Goal: Task Accomplishment & Management: Complete application form

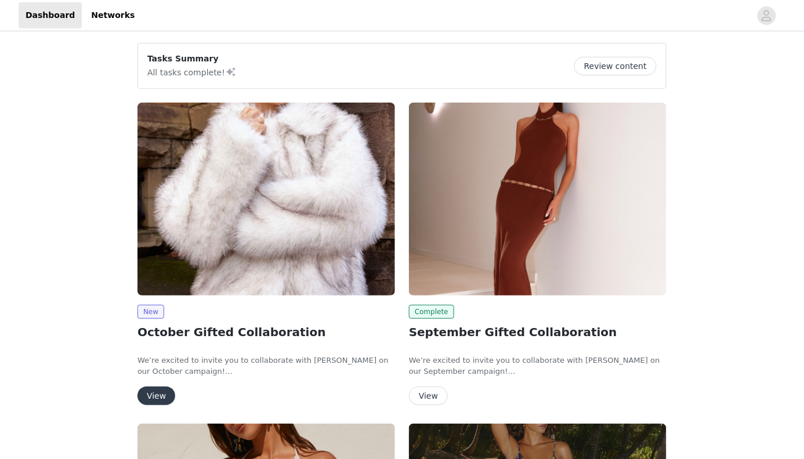
scroll to position [215, 0]
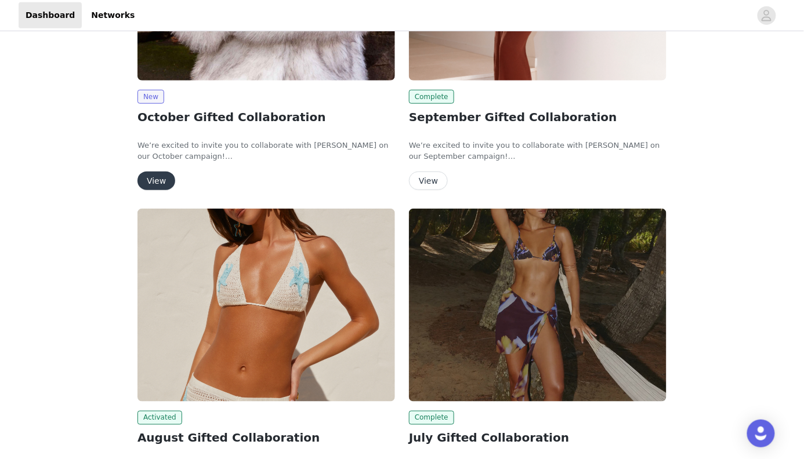
click at [157, 187] on button "View" at bounding box center [156, 181] width 38 height 19
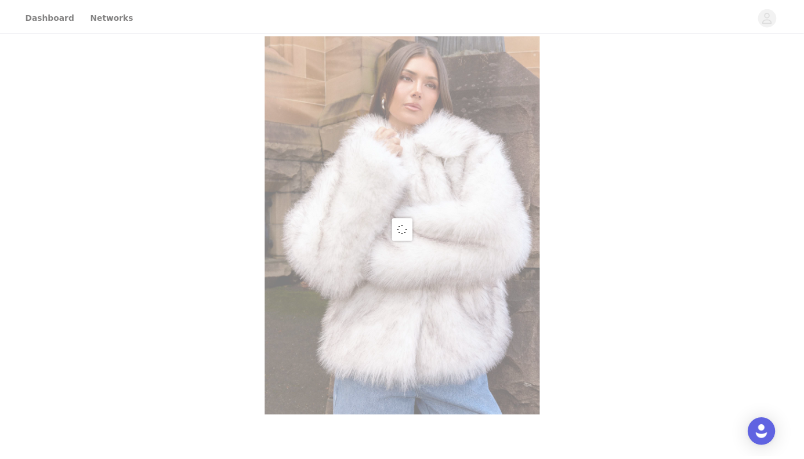
scroll to position [386, 0]
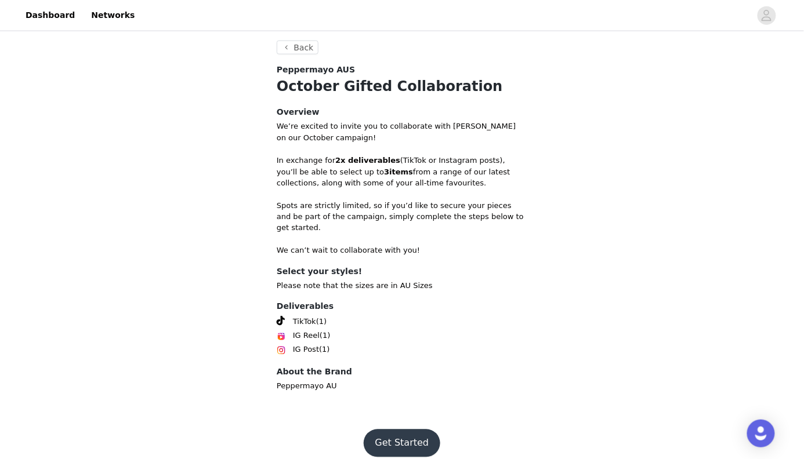
click at [372, 413] on button "Get Started" at bounding box center [402, 444] width 77 height 28
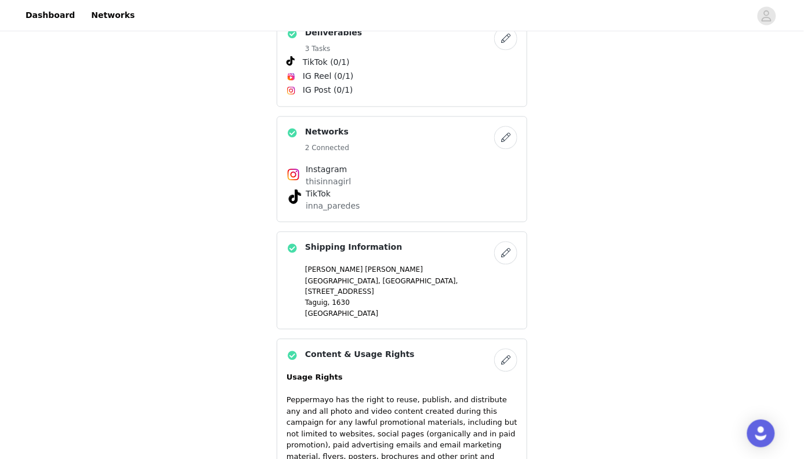
scroll to position [937, 0]
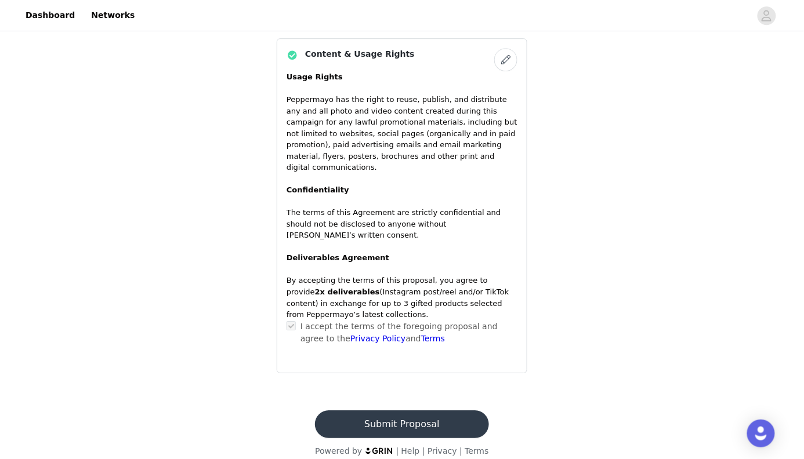
click at [387, 413] on button "Submit Proposal" at bounding box center [401, 425] width 173 height 28
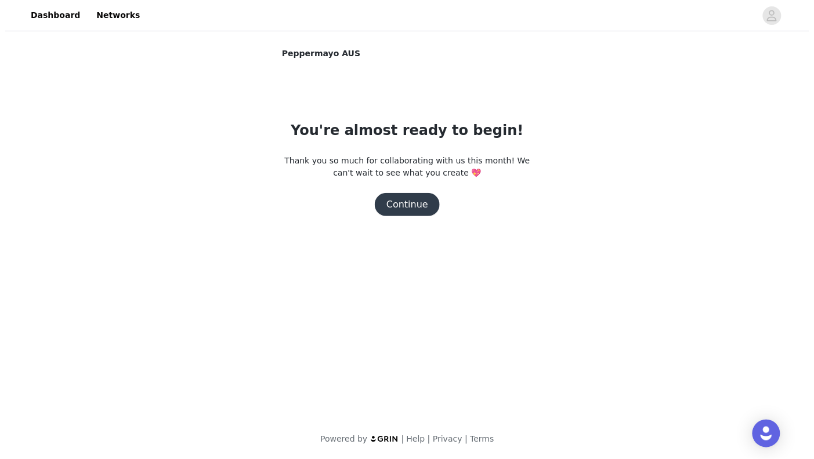
scroll to position [0, 0]
click at [418, 204] on button "Continue" at bounding box center [407, 204] width 65 height 23
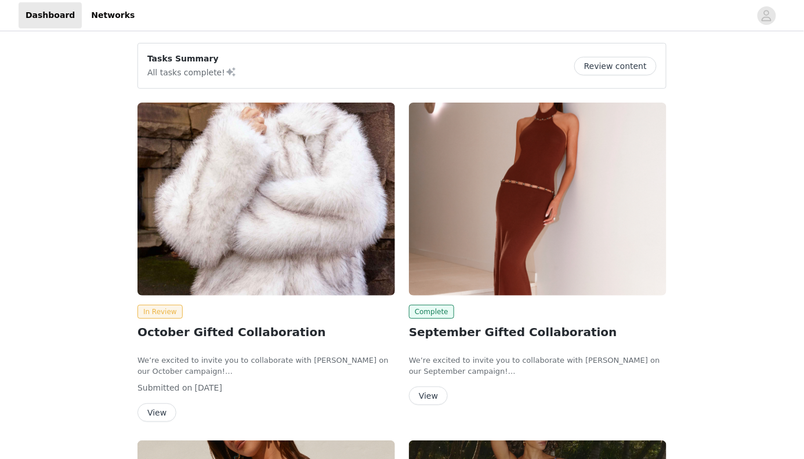
click at [158, 410] on button "View" at bounding box center [156, 413] width 39 height 19
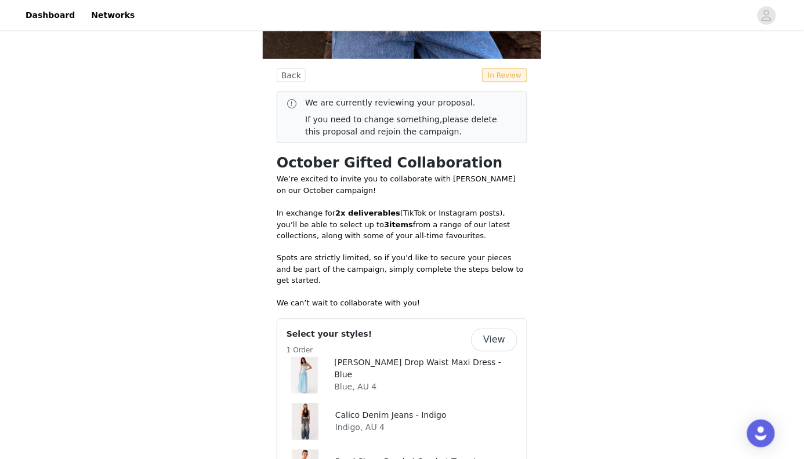
scroll to position [383, 0]
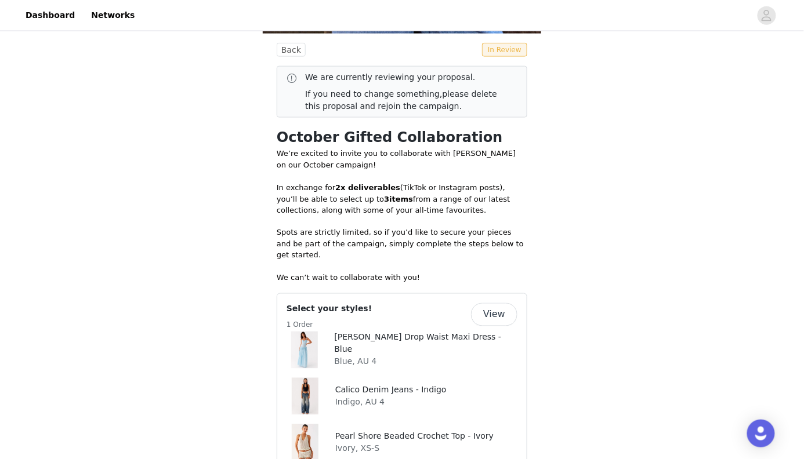
click at [495, 303] on button "View" at bounding box center [494, 314] width 46 height 23
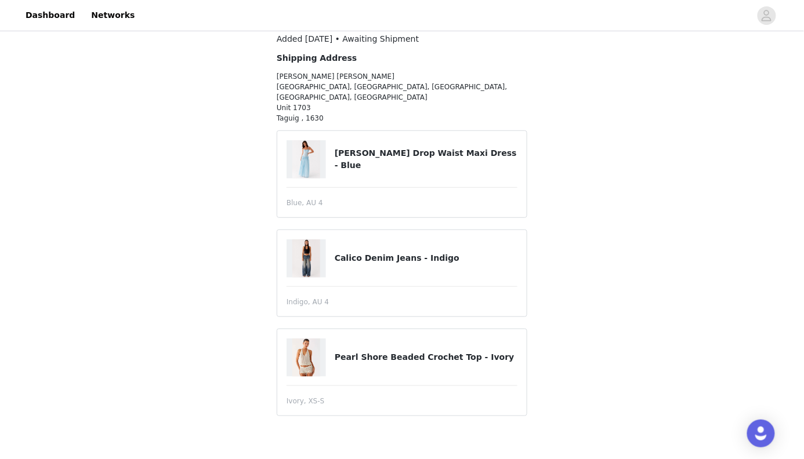
scroll to position [106, 0]
